Goal: Navigation & Orientation: Find specific page/section

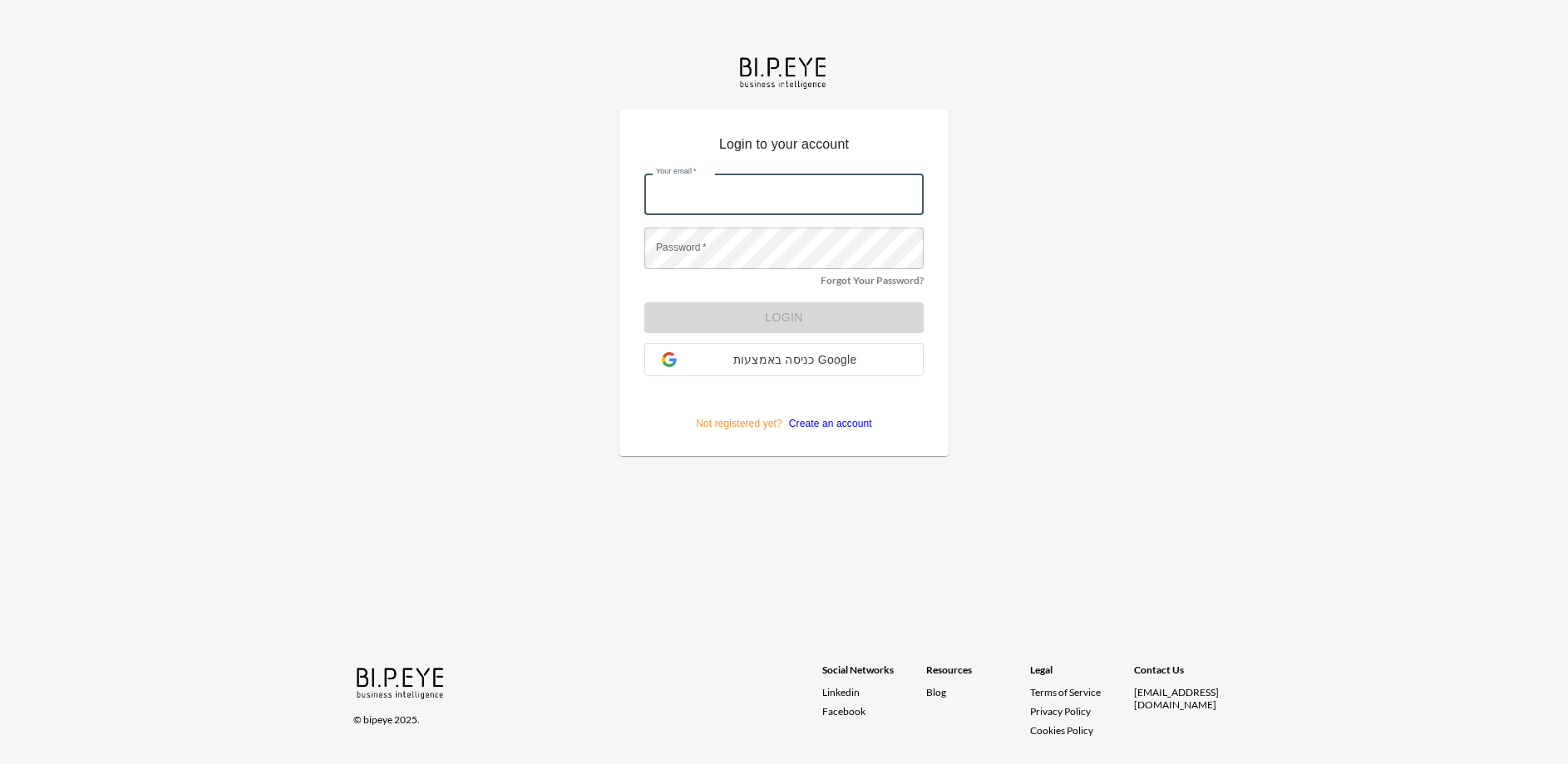
type input "[PERSON_NAME][EMAIL_ADDRESS][DOMAIN_NAME]"
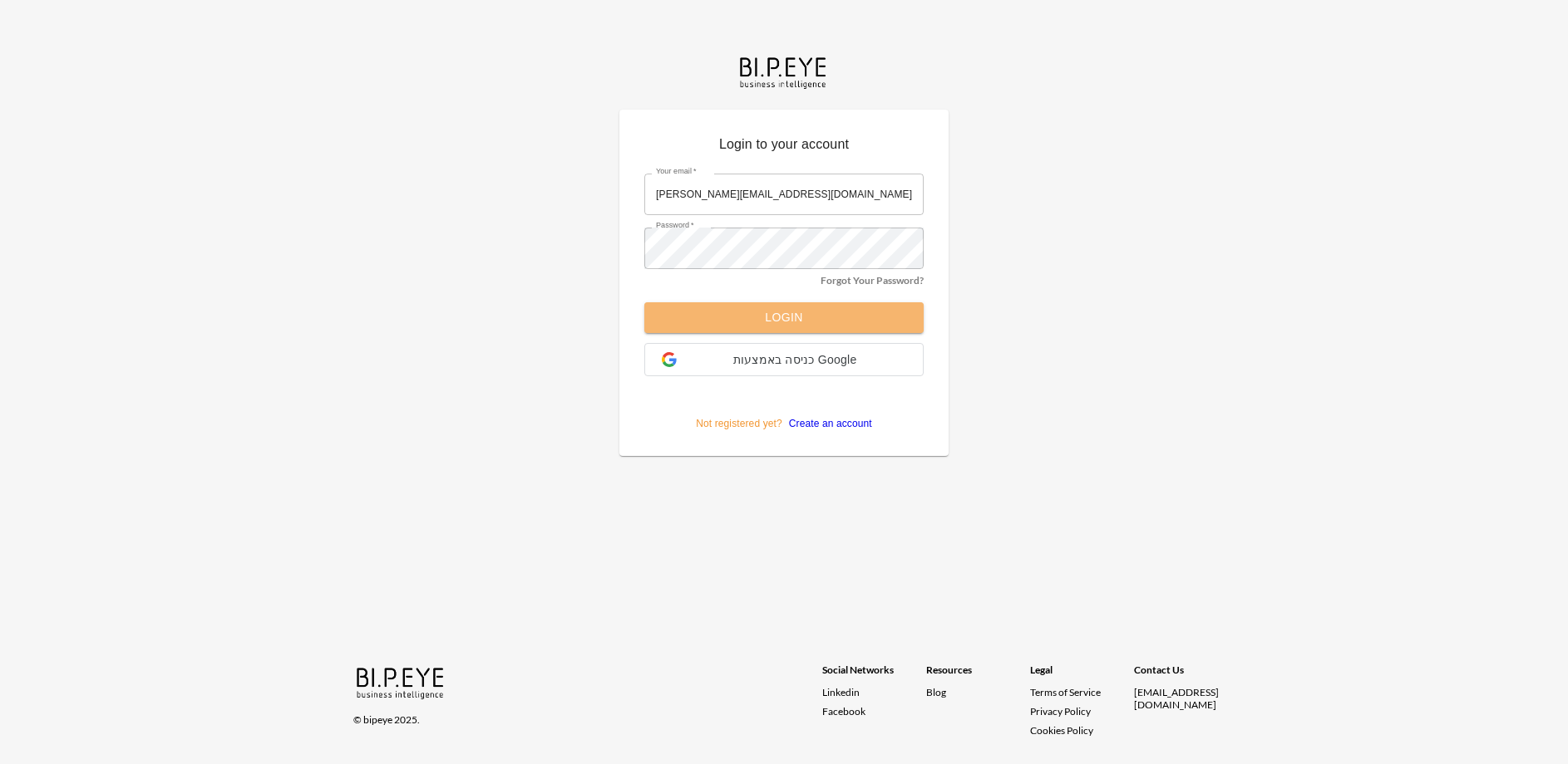
click at [805, 315] on button "Login" at bounding box center [784, 317] width 279 height 30
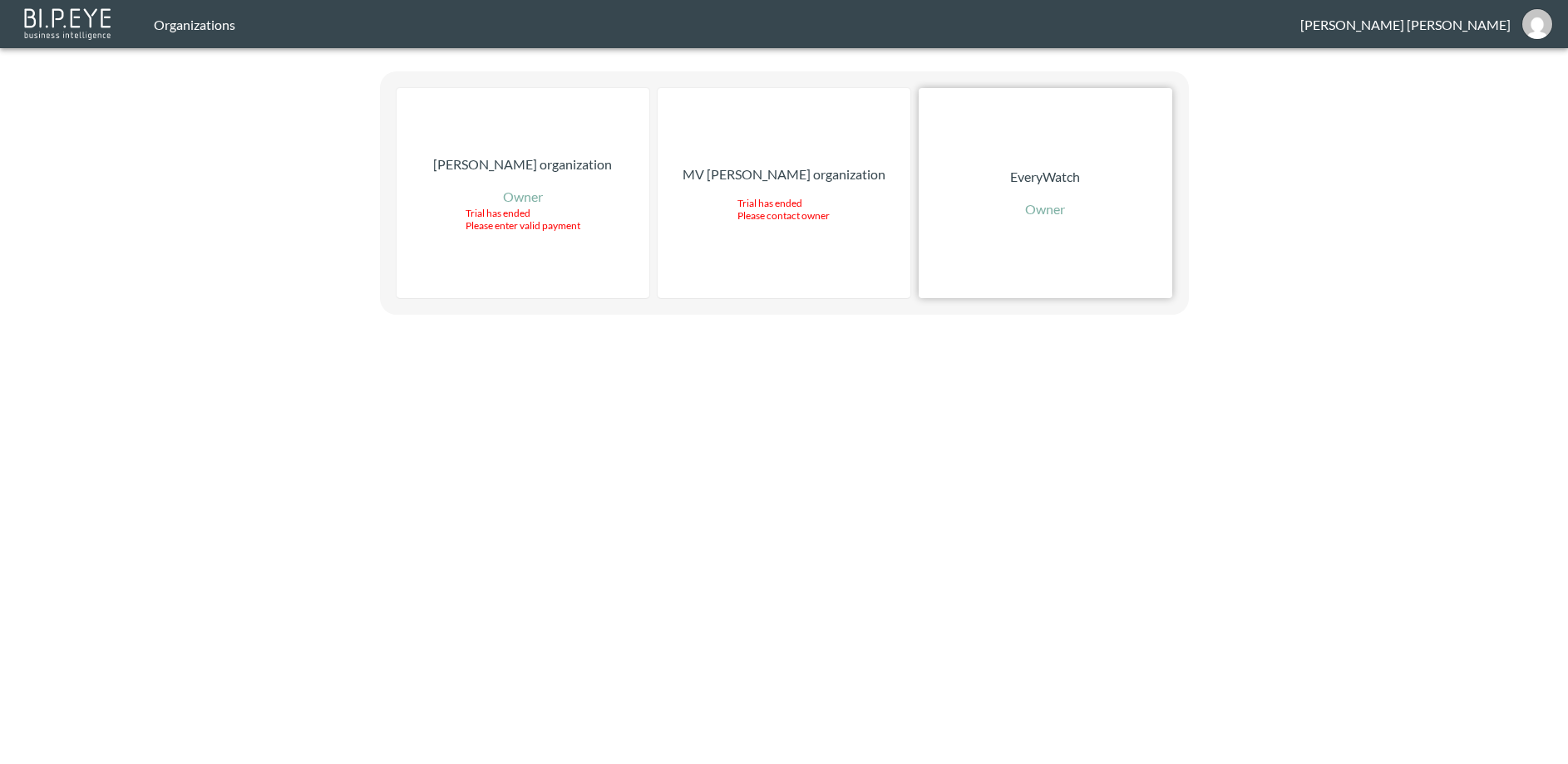
click at [1143, 125] on div "EveryWatch Owner" at bounding box center [1044, 193] width 253 height 210
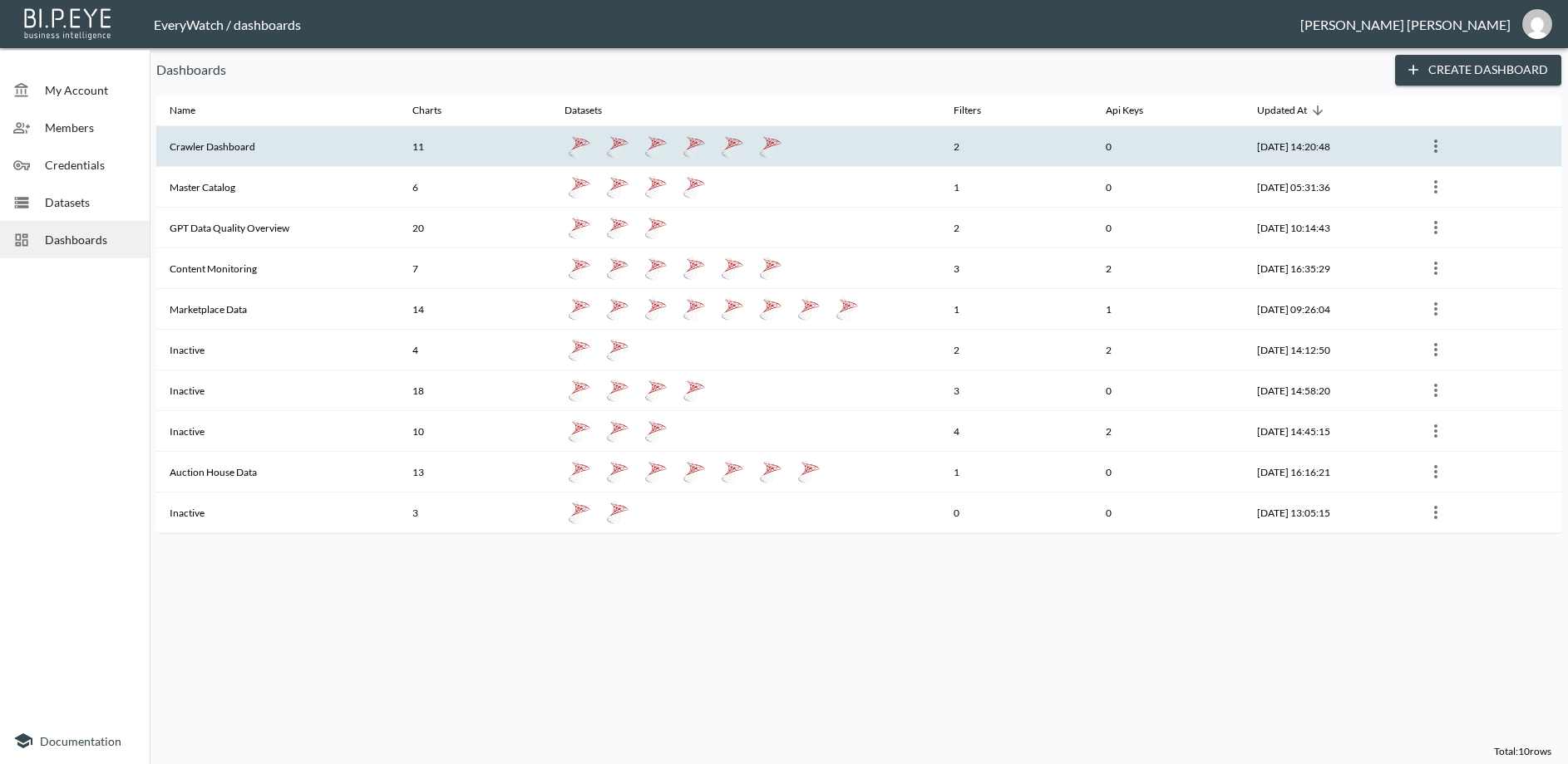
click at [231, 158] on th "Crawler Dashboard" at bounding box center [277, 147] width 242 height 41
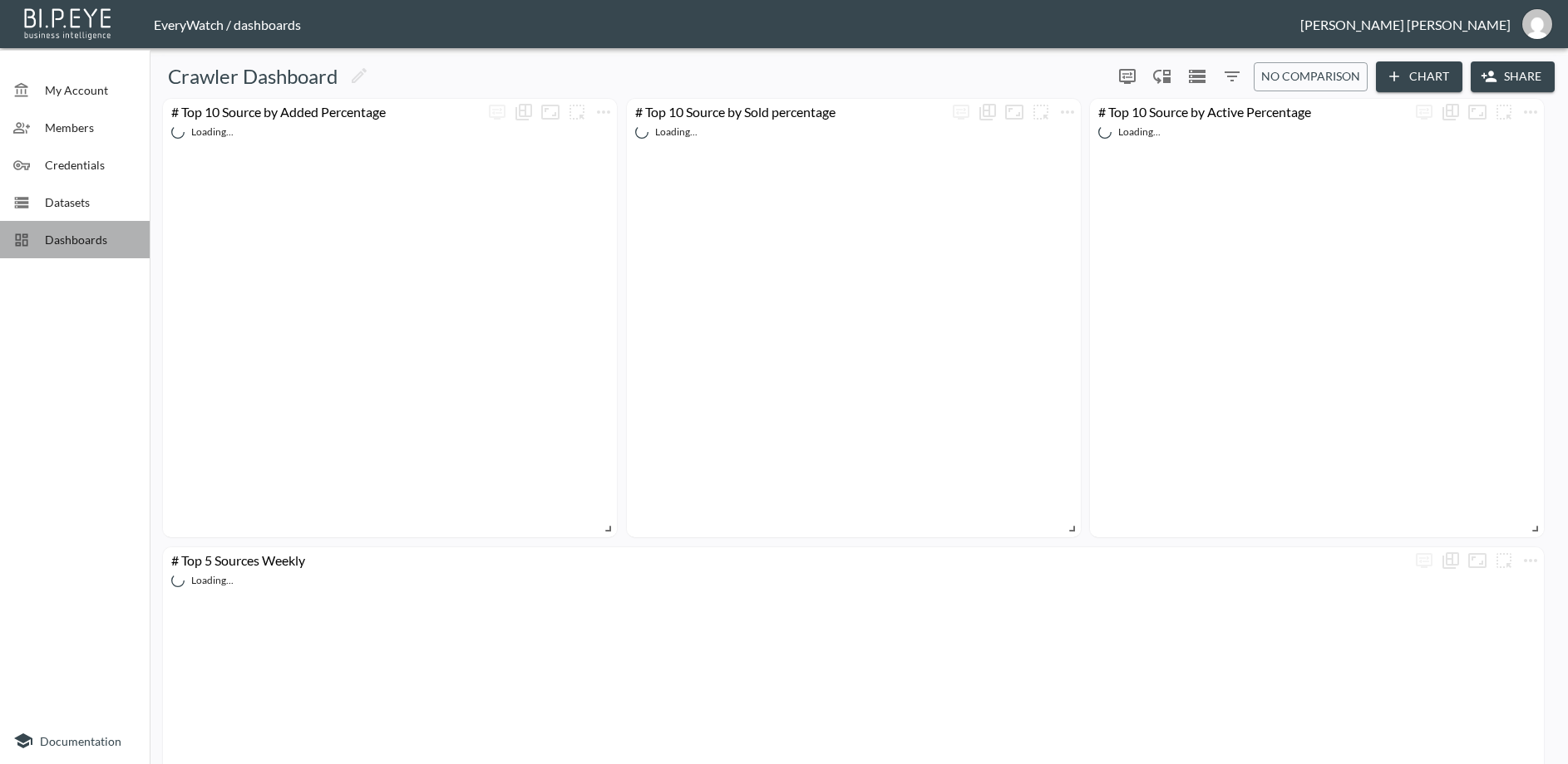
click at [68, 239] on span "Dashboards" at bounding box center [90, 239] width 91 height 18
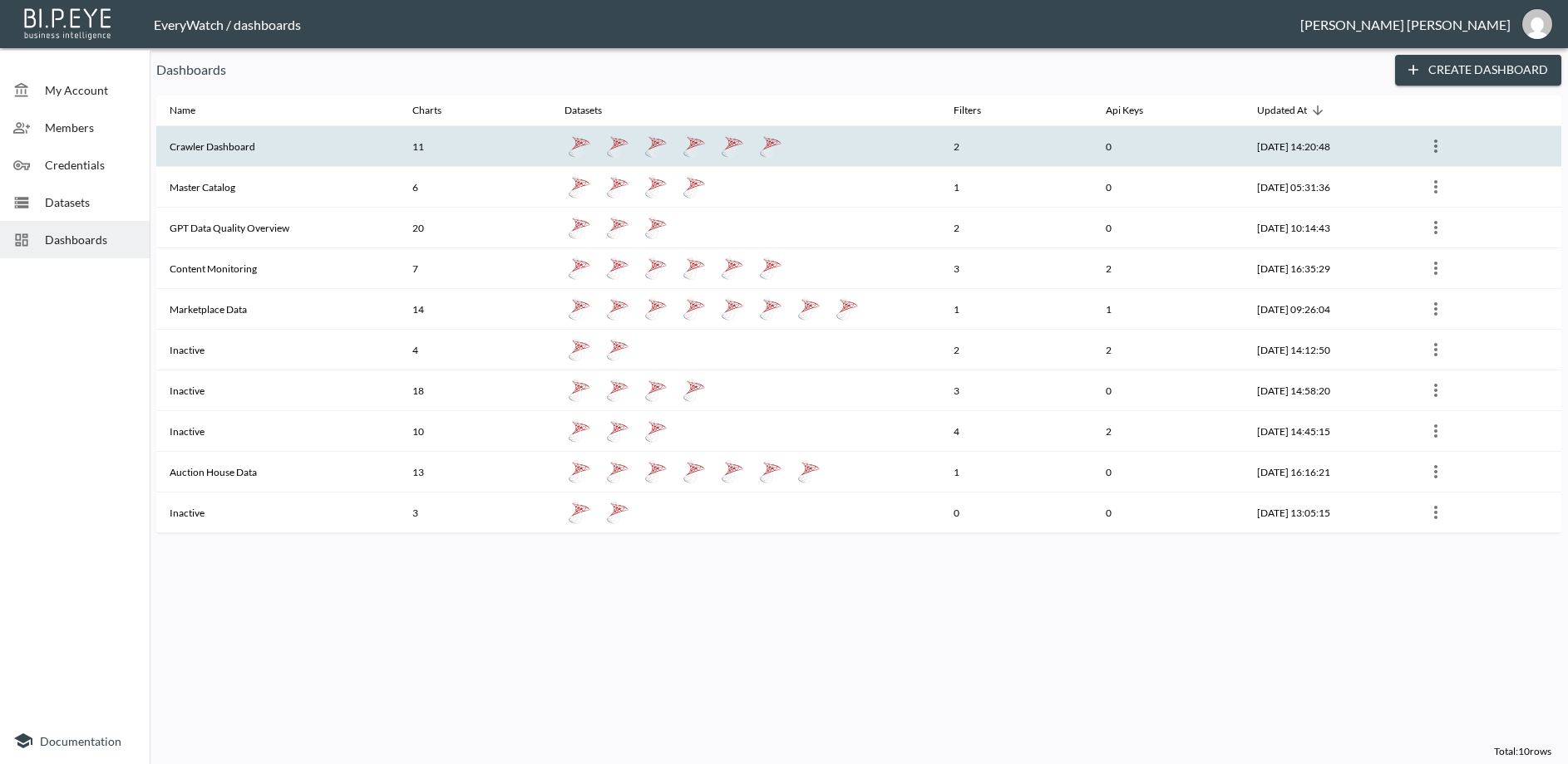
click at [207, 142] on th "Crawler Dashboard" at bounding box center [277, 147] width 242 height 41
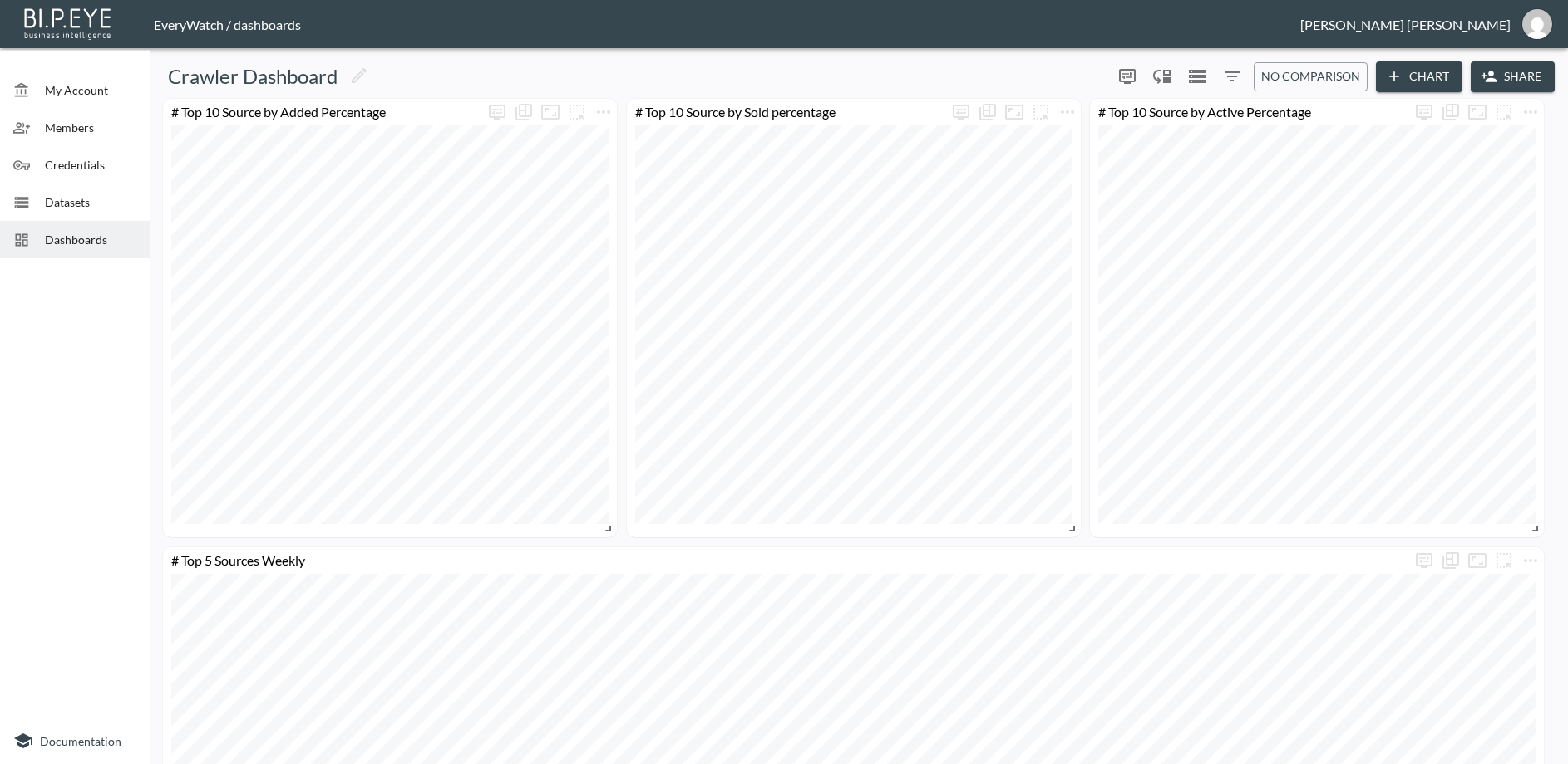
click at [47, 239] on span "Dashboards" at bounding box center [90, 239] width 91 height 18
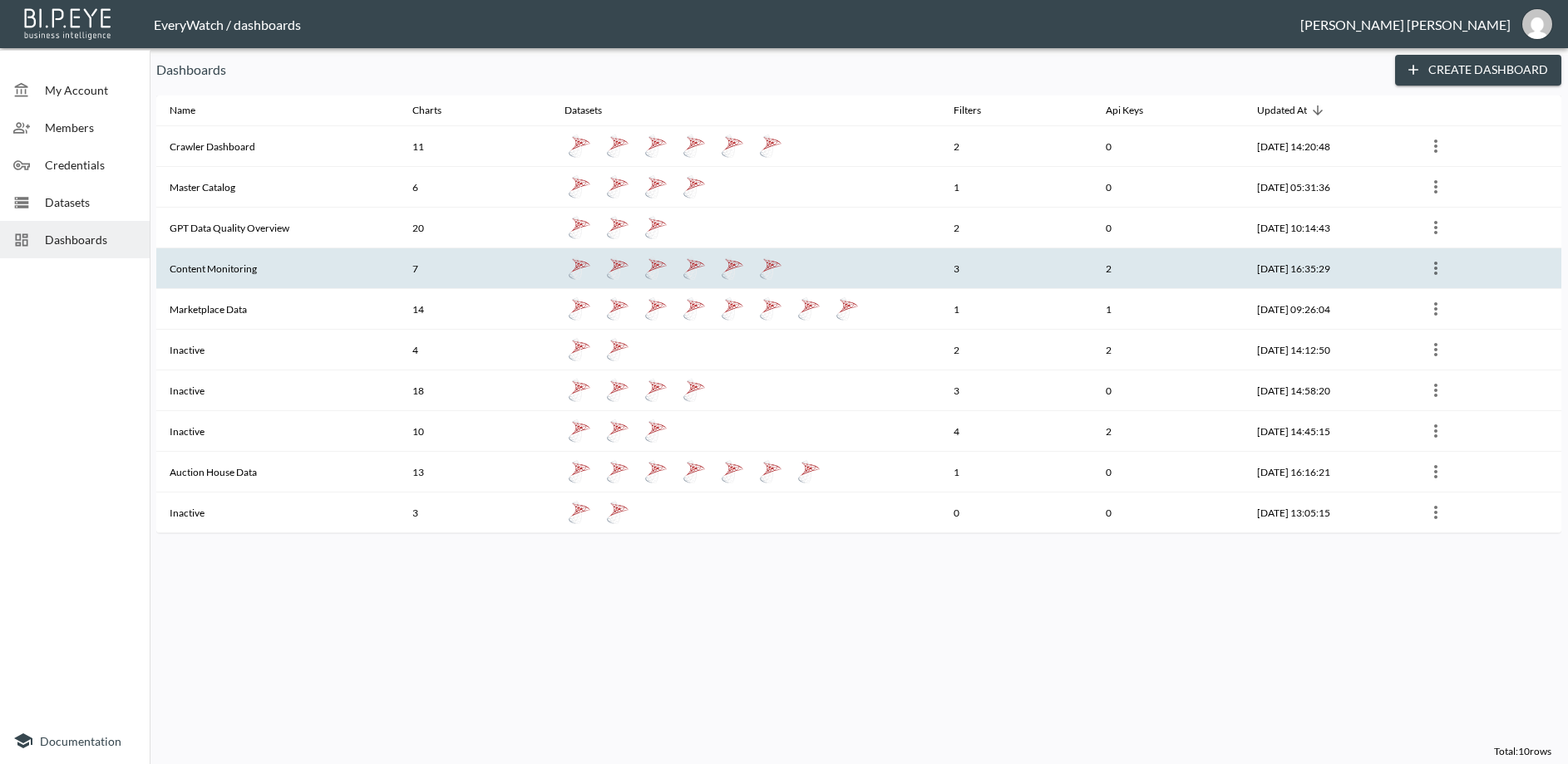
click at [242, 267] on th "Content Monitoring" at bounding box center [277, 269] width 242 height 41
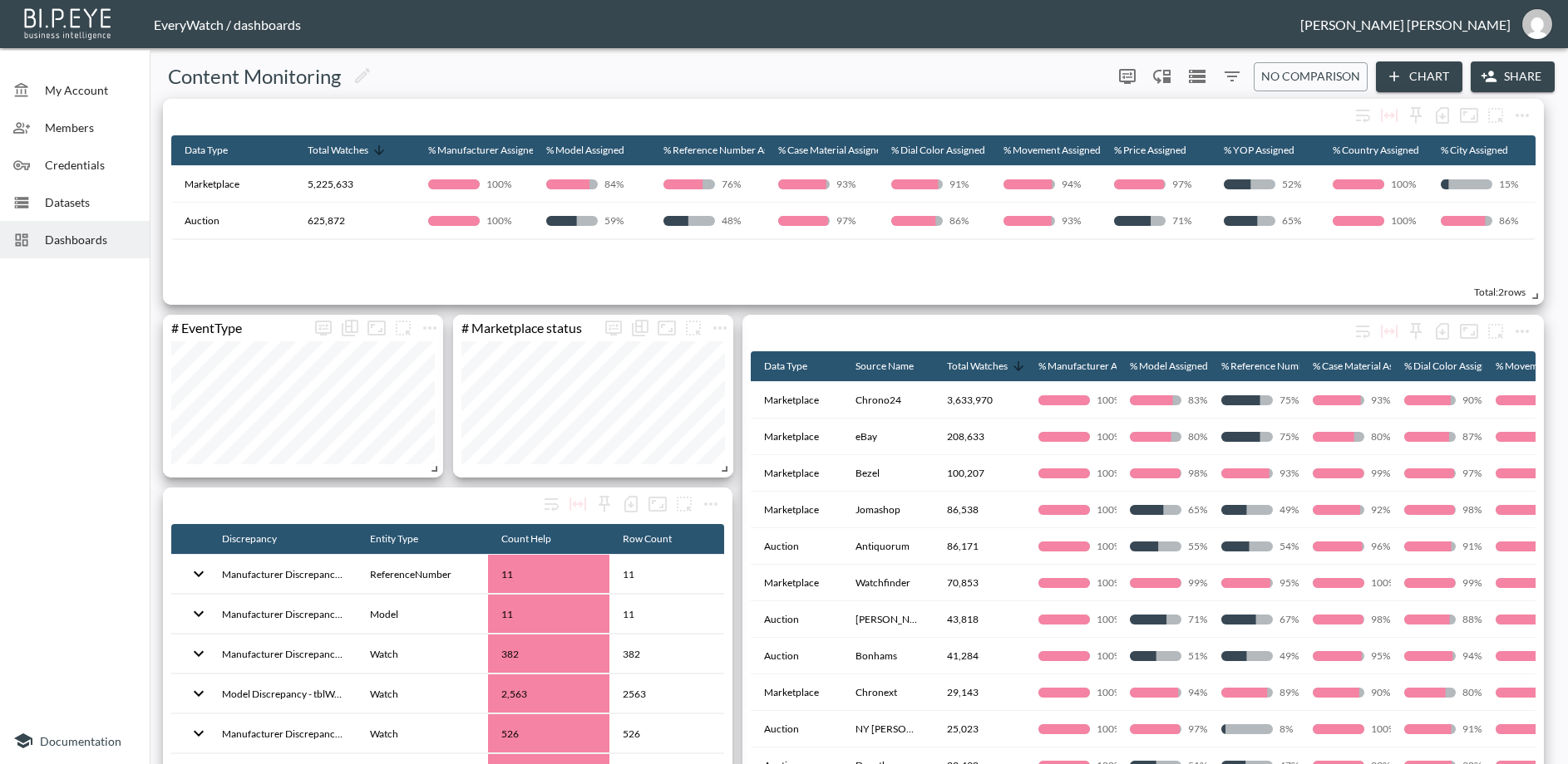
click at [82, 240] on span "Dashboards" at bounding box center [90, 239] width 91 height 18
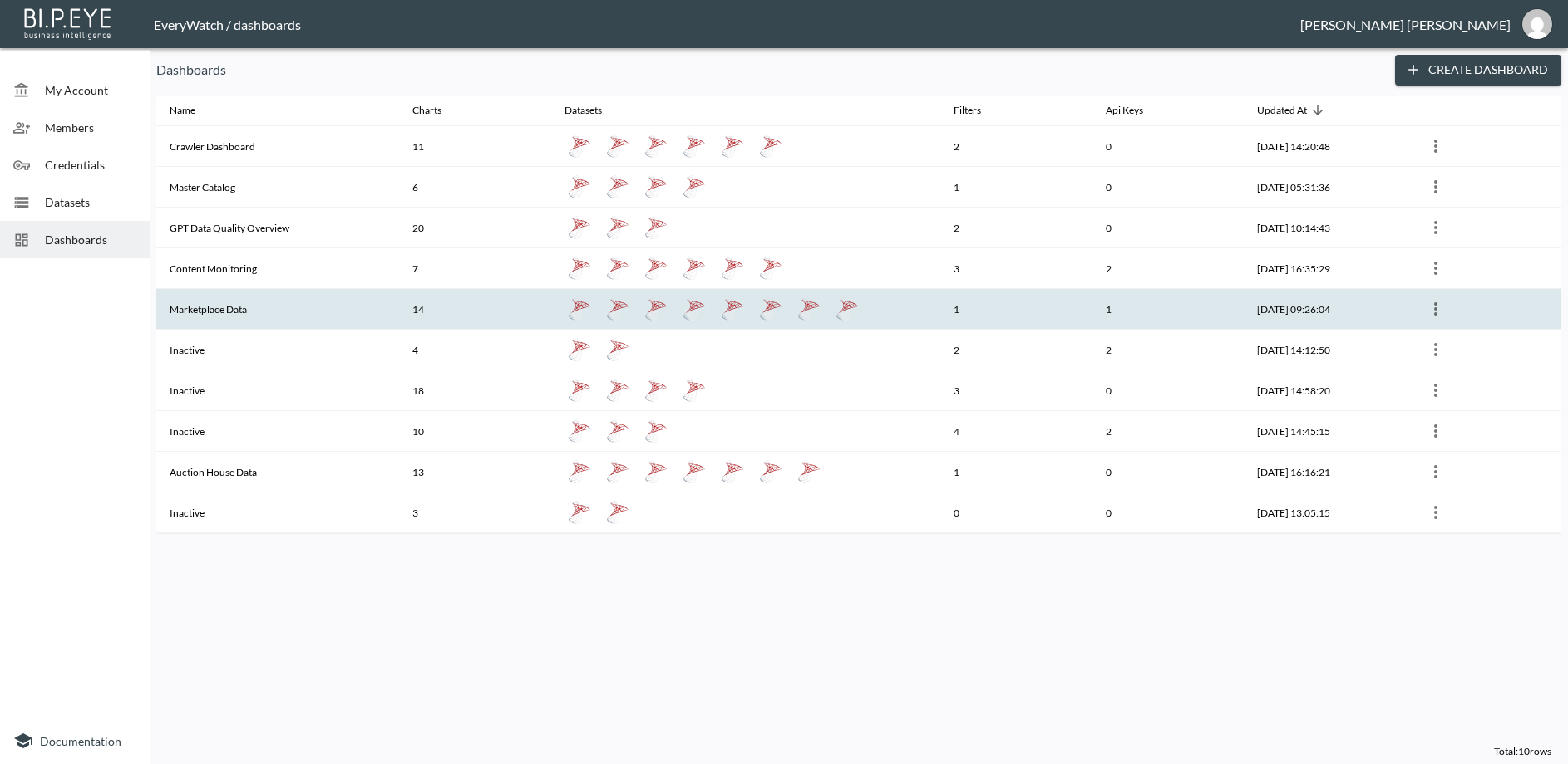
click at [279, 318] on th "Marketplace Data" at bounding box center [277, 310] width 242 height 41
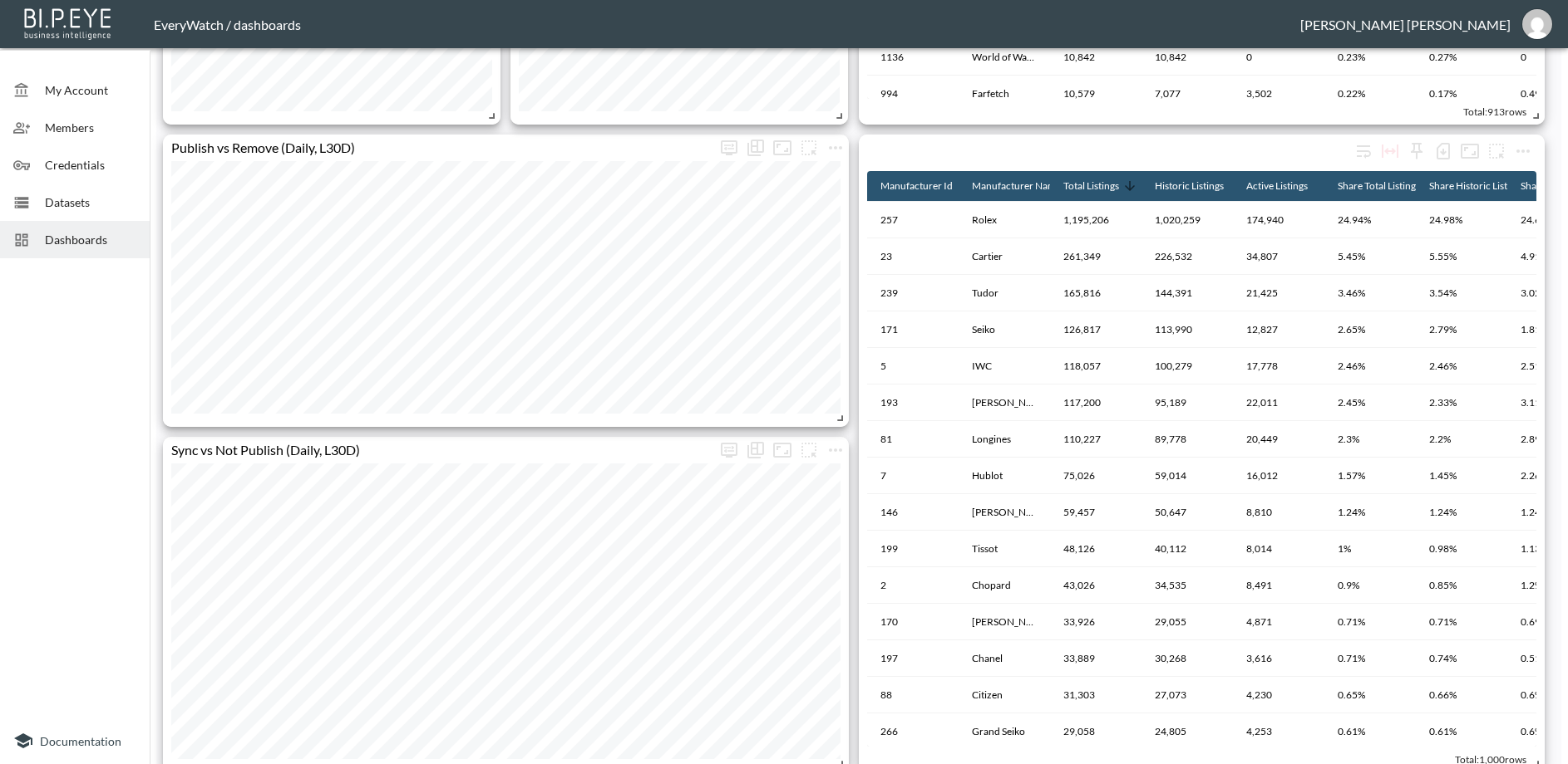
scroll to position [780, 0]
